Goal: Communication & Community: Participate in discussion

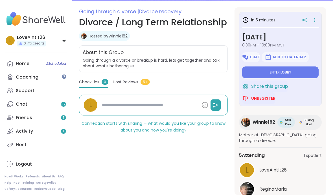
scroll to position [73, 0]
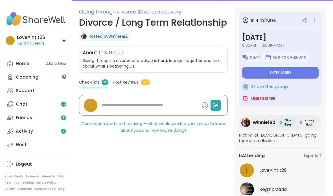
click at [243, 75] on button "Enter lobby" at bounding box center [280, 73] width 76 height 12
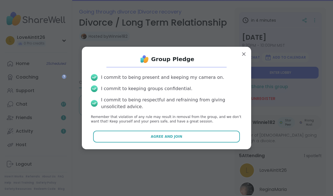
click at [139, 133] on button "Agree and Join" at bounding box center [166, 137] width 147 height 12
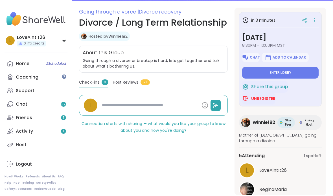
type textarea "*"
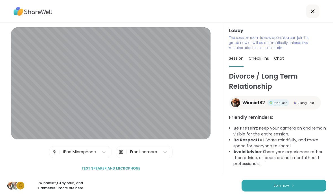
click at [307, 186] on button "Join now" at bounding box center [283, 186] width 85 height 12
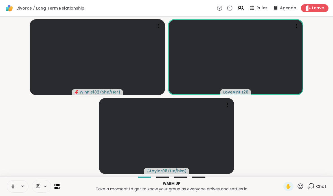
click at [11, 191] on button at bounding box center [12, 187] width 11 height 12
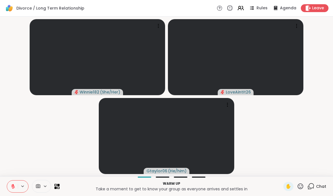
click at [14, 189] on button at bounding box center [12, 187] width 11 height 12
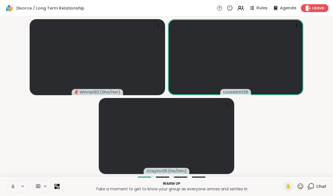
click at [15, 187] on button at bounding box center [12, 187] width 11 height 12
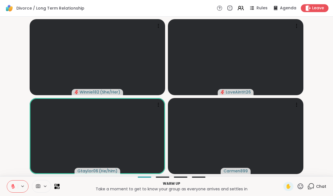
click at [256, 15] on div "Divorce / Long Term Relationship Rules Agenda Leave" at bounding box center [166, 8] width 333 height 17
click at [279, 5] on icon at bounding box center [275, 8] width 7 height 7
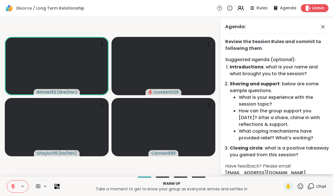
click at [325, 22] on div "Agenda: Review the Session Rules and commit to following them . Suggested agend…" at bounding box center [277, 96] width 113 height 155
click at [326, 24] on span at bounding box center [323, 26] width 8 height 7
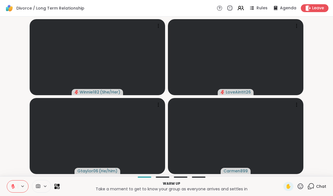
click at [16, 181] on button at bounding box center [12, 187] width 11 height 12
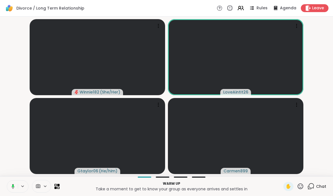
click at [9, 181] on button at bounding box center [12, 187] width 12 height 12
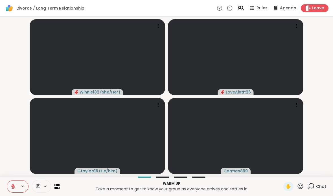
click at [107, 139] on video at bounding box center [97, 136] width 135 height 76
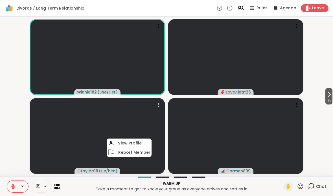
click at [9, 187] on button at bounding box center [12, 187] width 11 height 12
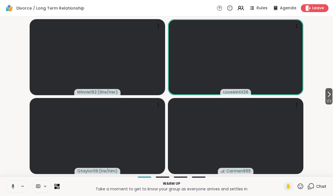
click at [9, 186] on button at bounding box center [12, 187] width 12 height 12
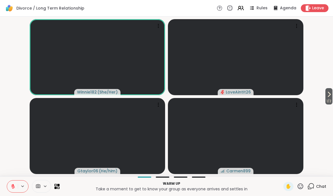
click at [329, 100] on span "1 / 2" at bounding box center [328, 101] width 7 height 7
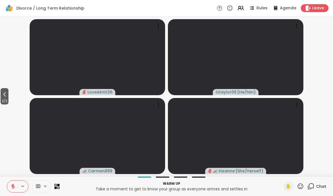
click at [6, 100] on span "2 / 2" at bounding box center [5, 101] width 8 height 7
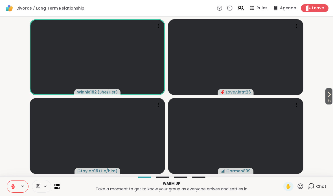
click at [325, 101] on span "1 / 2" at bounding box center [328, 101] width 7 height 7
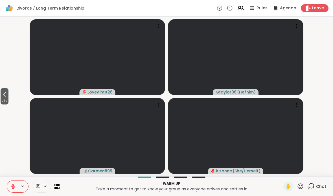
click at [12, 185] on icon at bounding box center [12, 186] width 5 height 5
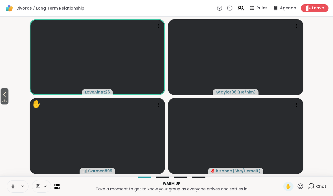
click at [11, 184] on button at bounding box center [12, 187] width 11 height 12
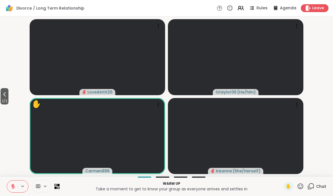
click at [8, 101] on span "2 / 2" at bounding box center [5, 101] width 8 height 7
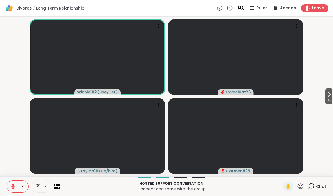
click at [14, 183] on button at bounding box center [12, 187] width 11 height 12
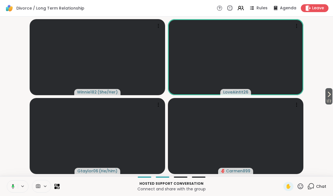
click at [11, 186] on icon at bounding box center [12, 186] width 5 height 5
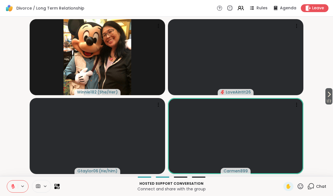
click at [11, 187] on icon at bounding box center [12, 186] width 5 height 5
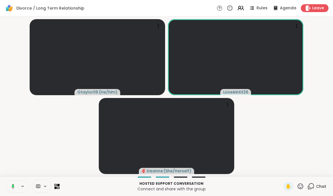
click at [9, 184] on button at bounding box center [12, 187] width 12 height 12
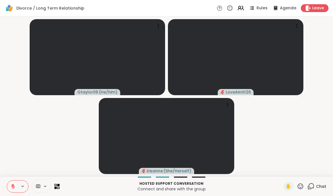
click at [10, 185] on icon at bounding box center [12, 186] width 5 height 5
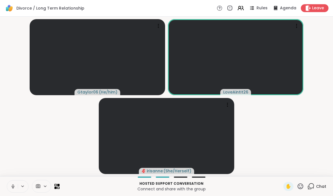
click at [11, 183] on button at bounding box center [12, 187] width 11 height 12
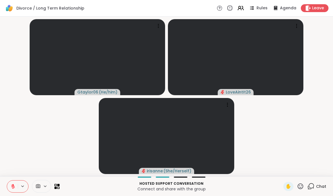
click at [12, 186] on icon at bounding box center [12, 186] width 5 height 5
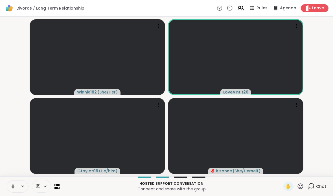
click at [11, 185] on icon at bounding box center [12, 186] width 5 height 5
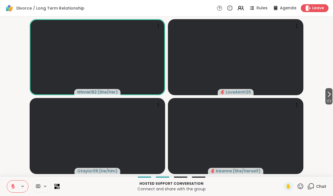
click at [58, 184] on icon at bounding box center [58, 185] width 2 height 2
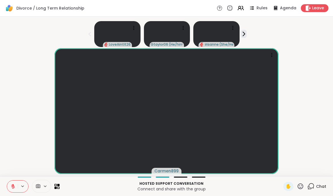
click at [254, 34] on div "LoveAintIt26 Gtaylor06 ( He/him ) irisanne ( She/Herself )" at bounding box center [166, 33] width 326 height 28
click at [254, 33] on div "LoveAintIt26 Gtaylor06 ( He/him ) irisanne ( She/Herself )" at bounding box center [166, 33] width 326 height 28
click at [247, 37] on div "LoveAintIt26 Gtaylor06 ( He/him ) irisanne ( She/Herself )" at bounding box center [166, 33] width 326 height 28
click at [246, 35] on icon at bounding box center [244, 34] width 6 height 6
click at [10, 185] on icon at bounding box center [12, 186] width 5 height 5
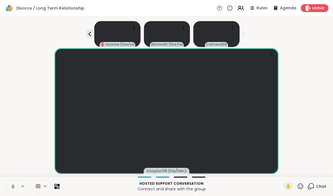
click at [12, 187] on icon at bounding box center [12, 186] width 1 height 3
click at [12, 189] on icon at bounding box center [13, 187] width 4 height 4
click at [20, 185] on button at bounding box center [23, 186] width 10 height 5
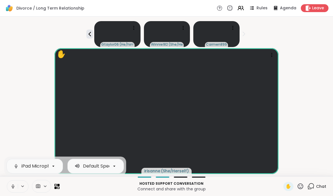
click at [12, 190] on button at bounding box center [12, 187] width 11 height 12
click at [12, 188] on icon at bounding box center [12, 186] width 5 height 5
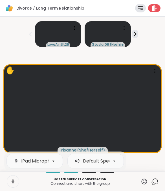
click at [10, 183] on button at bounding box center [13, 181] width 12 height 12
click at [9, 181] on button at bounding box center [13, 181] width 12 height 12
click at [0, 91] on div "LoveAintIt26 Gtaylor06 ( He/him ) ✋ irisanne ( She/Herself )" at bounding box center [82, 94] width 165 height 155
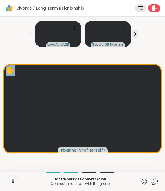
click at [9, 34] on div "LoveAintIt26 Gtaylor06 ( He/him )" at bounding box center [82, 33] width 158 height 28
click at [16, 181] on button at bounding box center [13, 181] width 12 height 12
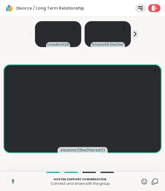
click at [10, 183] on button at bounding box center [12, 181] width 13 height 12
click at [11, 184] on icon at bounding box center [12, 181] width 5 height 5
click at [11, 179] on icon at bounding box center [12, 181] width 5 height 5
click at [9, 180] on button at bounding box center [13, 181] width 12 height 12
click at [8, 181] on button at bounding box center [13, 181] width 12 height 12
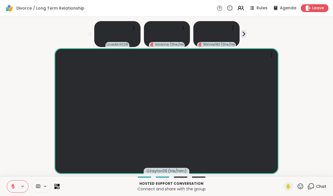
click at [245, 32] on icon at bounding box center [244, 34] width 6 height 6
click at [8, 188] on button at bounding box center [12, 187] width 11 height 12
click at [13, 185] on icon at bounding box center [12, 186] width 1 height 3
click at [15, 186] on icon at bounding box center [12, 186] width 5 height 5
click at [9, 185] on button at bounding box center [12, 187] width 11 height 12
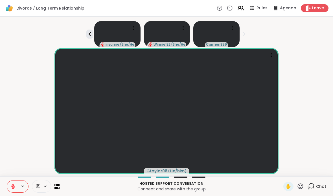
click at [89, 33] on icon at bounding box center [89, 34] width 7 height 7
click at [16, 188] on button at bounding box center [12, 187] width 11 height 12
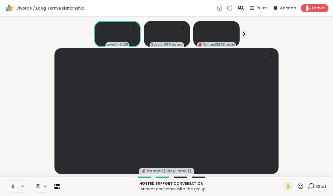
click at [11, 186] on icon at bounding box center [12, 186] width 5 height 5
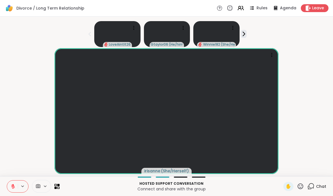
click at [12, 185] on icon at bounding box center [12, 186] width 5 height 5
click at [14, 189] on button at bounding box center [12, 187] width 11 height 12
click at [249, 30] on div "LoveAintIt26 Gtaylor06 ( He/him ) irisanne ( She/Herself )" at bounding box center [166, 33] width 326 height 28
click at [246, 32] on icon at bounding box center [244, 34] width 6 height 6
click at [13, 187] on icon at bounding box center [13, 187] width 4 height 4
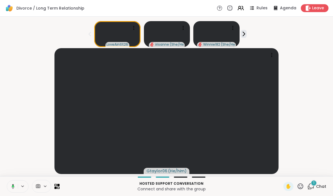
click at [11, 186] on icon at bounding box center [12, 186] width 5 height 5
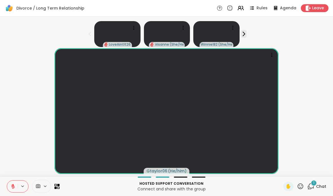
click at [14, 186] on icon at bounding box center [12, 186] width 5 height 5
click at [12, 184] on icon at bounding box center [12, 186] width 5 height 5
click at [325, 184] on span "Chat" at bounding box center [321, 187] width 10 height 6
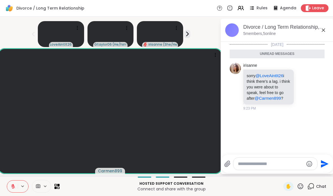
click at [302, 164] on textarea "Type your message" at bounding box center [271, 164] width 66 height 6
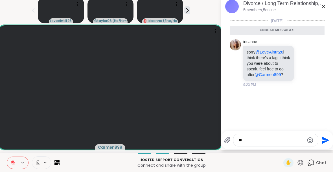
type textarea "*"
type textarea "**********"
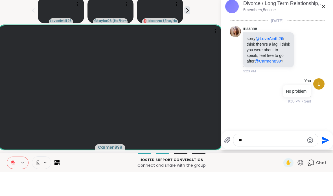
type textarea "***"
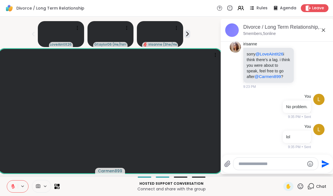
scroll to position [4, 0]
click at [217, 27] on div "LoveAintIt26 Gtaylor06 ( He/him ) irisanne ( She/Herself )" at bounding box center [109, 33] width 213 height 28
click at [320, 183] on div "Chat" at bounding box center [316, 186] width 19 height 9
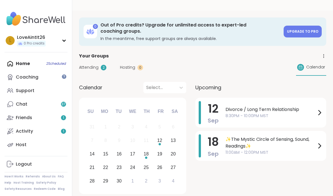
click at [273, 104] on div "Divorce / Long Term Relationship 8:30PM - 10:00PM MST" at bounding box center [273, 112] width 97 height 23
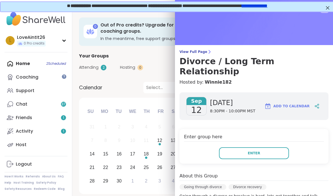
click at [270, 147] on button "Enter" at bounding box center [254, 153] width 70 height 12
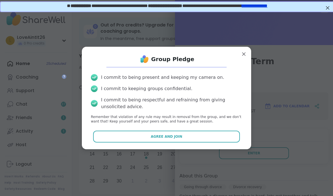
click at [219, 142] on button "Agree and Join" at bounding box center [166, 137] width 147 height 12
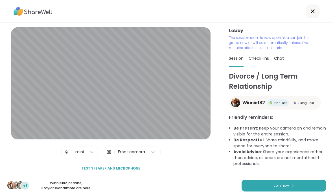
click at [309, 183] on button "Join now" at bounding box center [283, 186] width 85 height 12
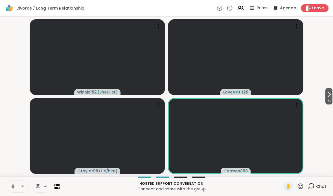
click at [12, 188] on icon at bounding box center [12, 186] width 5 height 5
click at [332, 104] on span "1 / 2" at bounding box center [328, 101] width 7 height 7
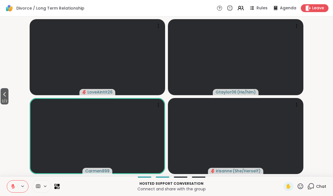
click at [317, 188] on span "Chat" at bounding box center [321, 187] width 10 height 6
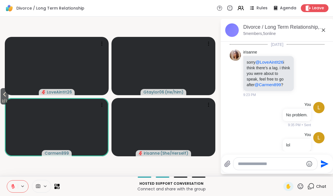
scroll to position [8, 0]
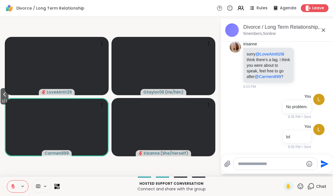
click at [274, 165] on textarea "Type your message" at bounding box center [271, 164] width 66 height 6
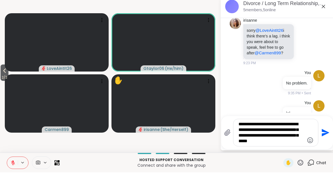
type textarea "**********"
click at [326, 152] on icon "Send" at bounding box center [324, 156] width 9 height 9
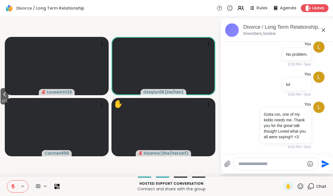
scroll to position [69, 0]
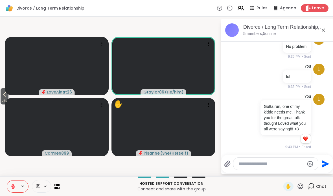
click at [318, 8] on span "Leave" at bounding box center [318, 8] width 12 height 6
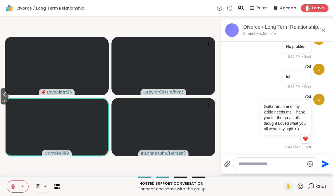
click at [310, 6] on icon at bounding box center [308, 8] width 6 height 6
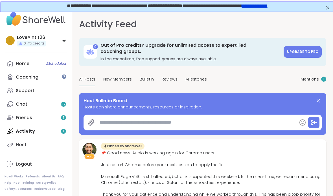
click at [53, 116] on link "Friends 1" at bounding box center [36, 118] width 63 height 14
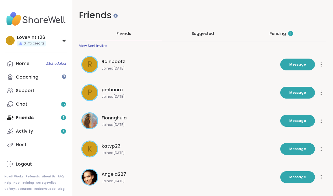
click at [283, 34] on div "Pending 1" at bounding box center [281, 34] width 24 height 6
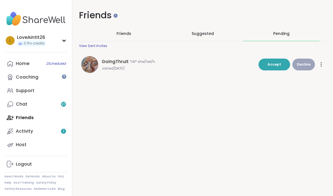
click at [274, 61] on button "Accept" at bounding box center [274, 65] width 32 height 12
